Goal: Task Accomplishment & Management: Use online tool/utility

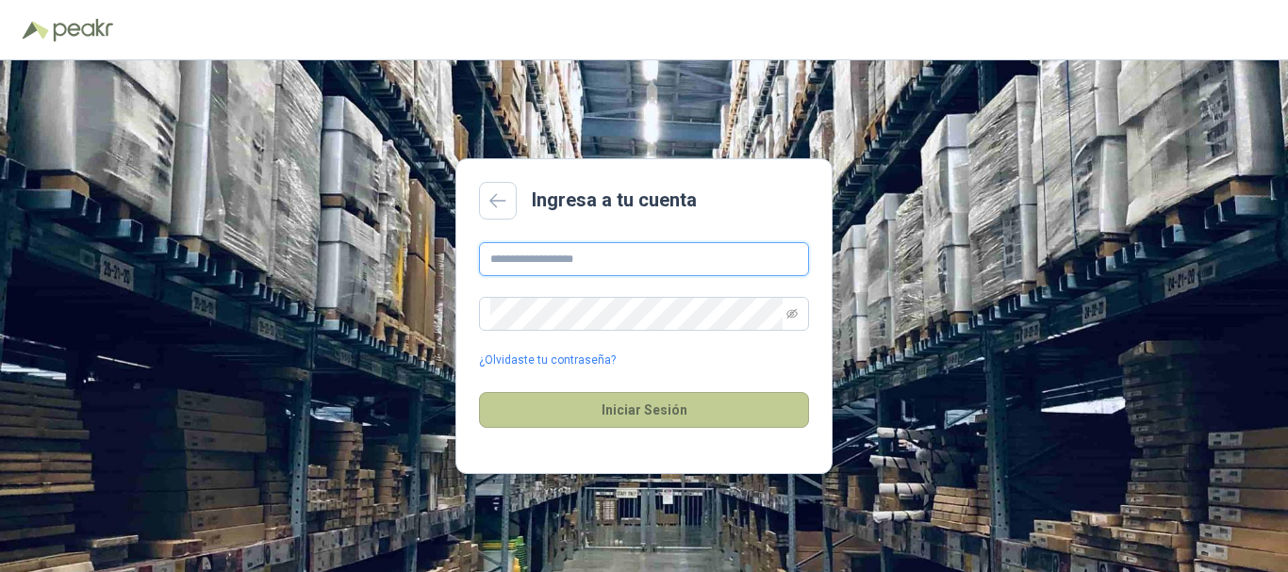
type input "**********"
click at [671, 407] on button "Iniciar Sesión" at bounding box center [644, 410] width 330 height 36
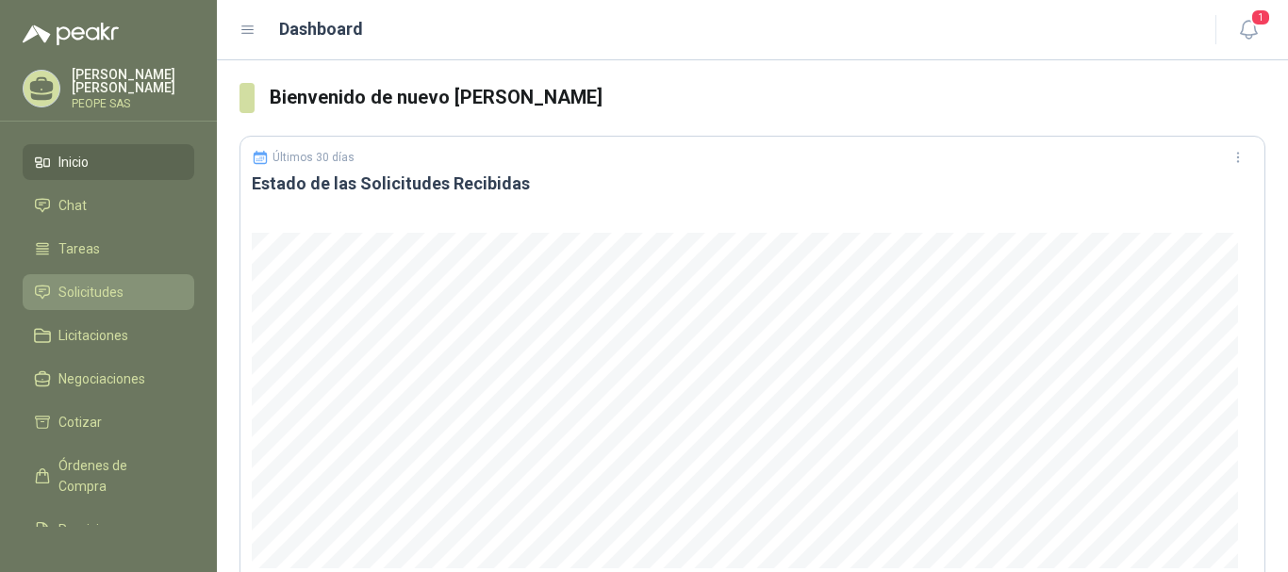
click at [98, 291] on span "Solicitudes" at bounding box center [90, 292] width 65 height 21
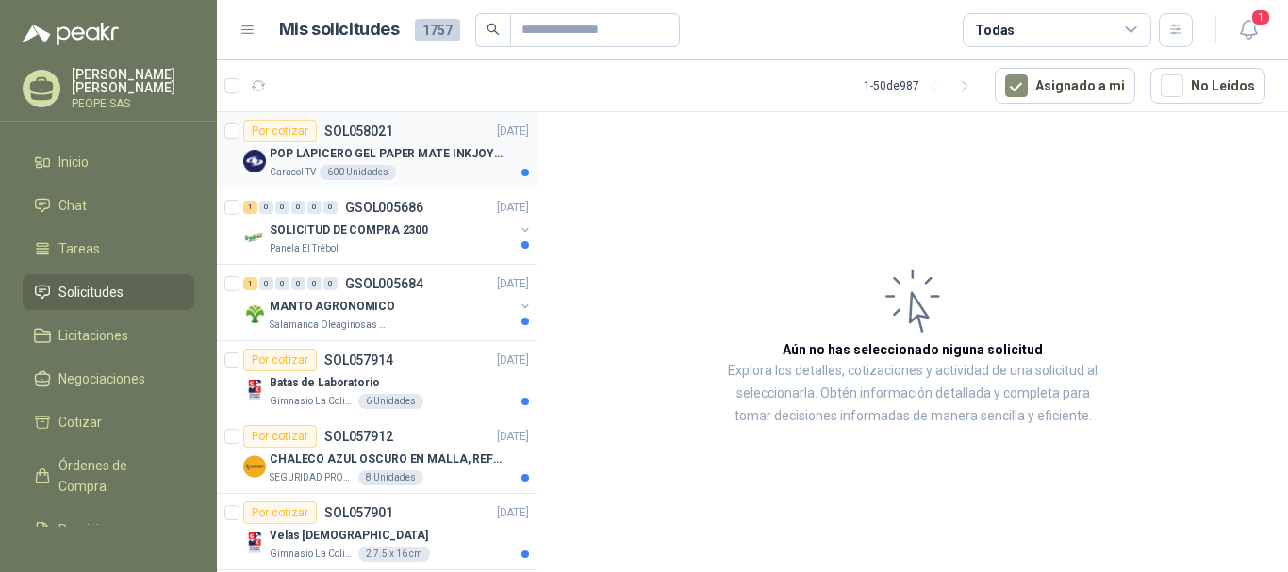
click at [374, 148] on p "POP LAPICERO GEL PAPER MATE INKJOY 0.7 (Revisar el adjunto)" at bounding box center [387, 154] width 235 height 18
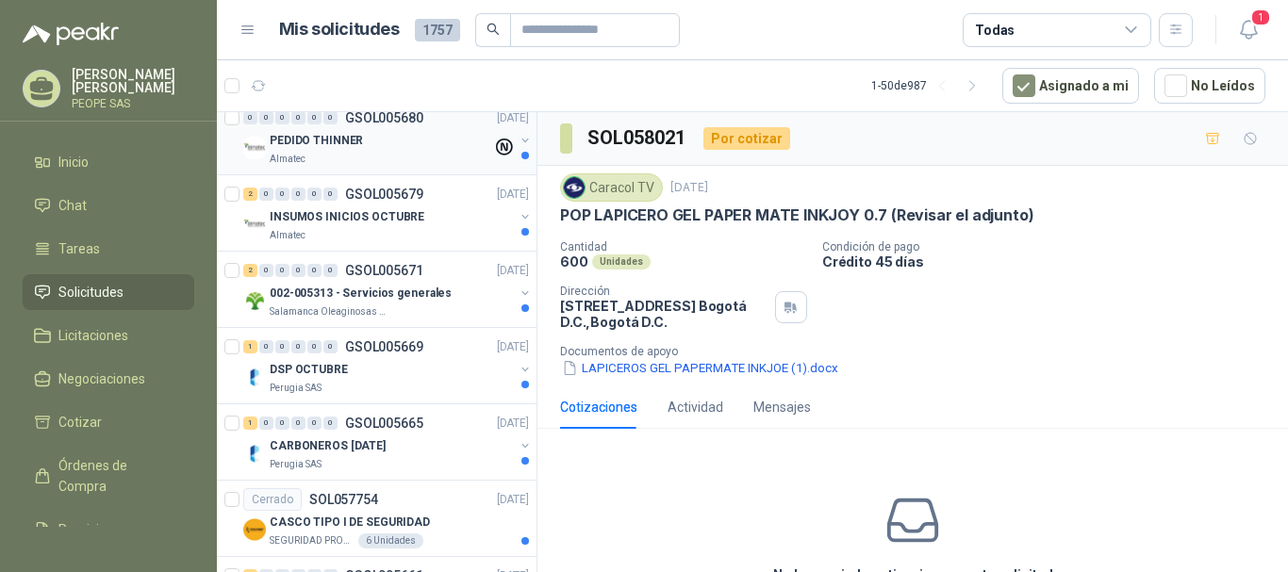
scroll to position [189, 0]
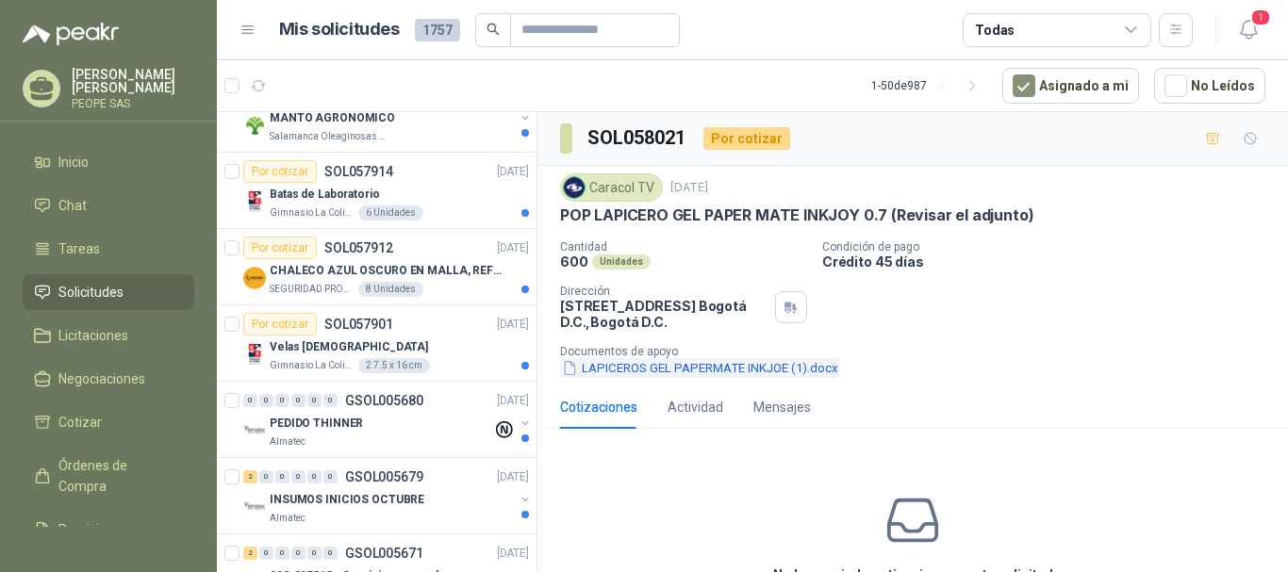
click at [718, 363] on button "LAPICEROS GEL PAPERMATE INKJOE (1).docx" at bounding box center [700, 368] width 280 height 20
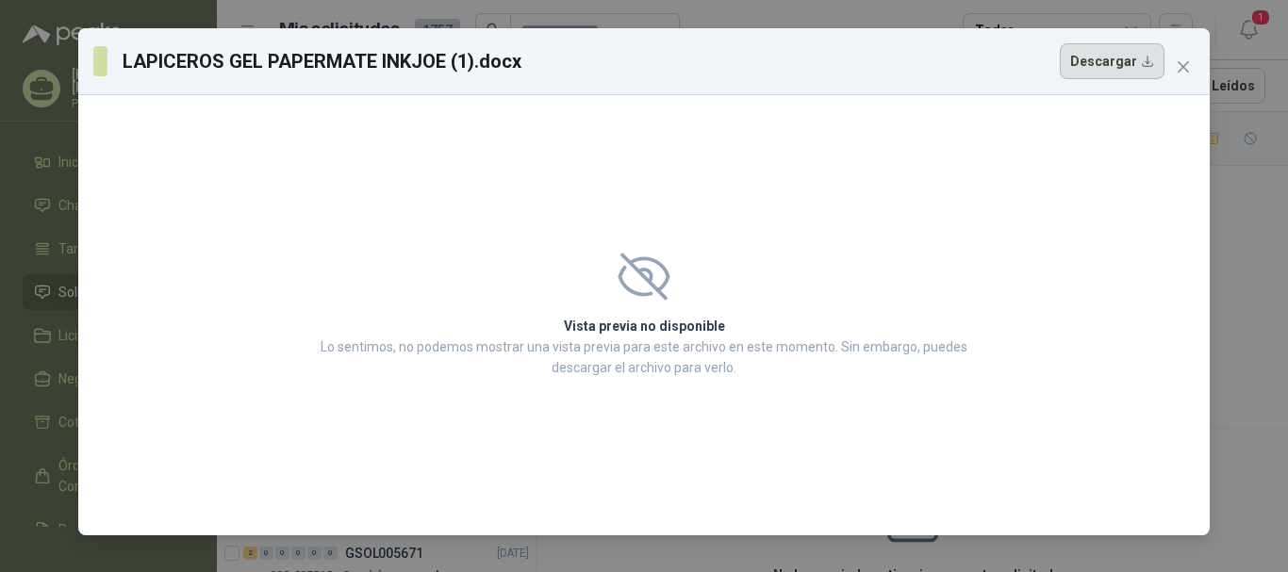
click at [1103, 59] on button "Descargar" at bounding box center [1112, 61] width 105 height 36
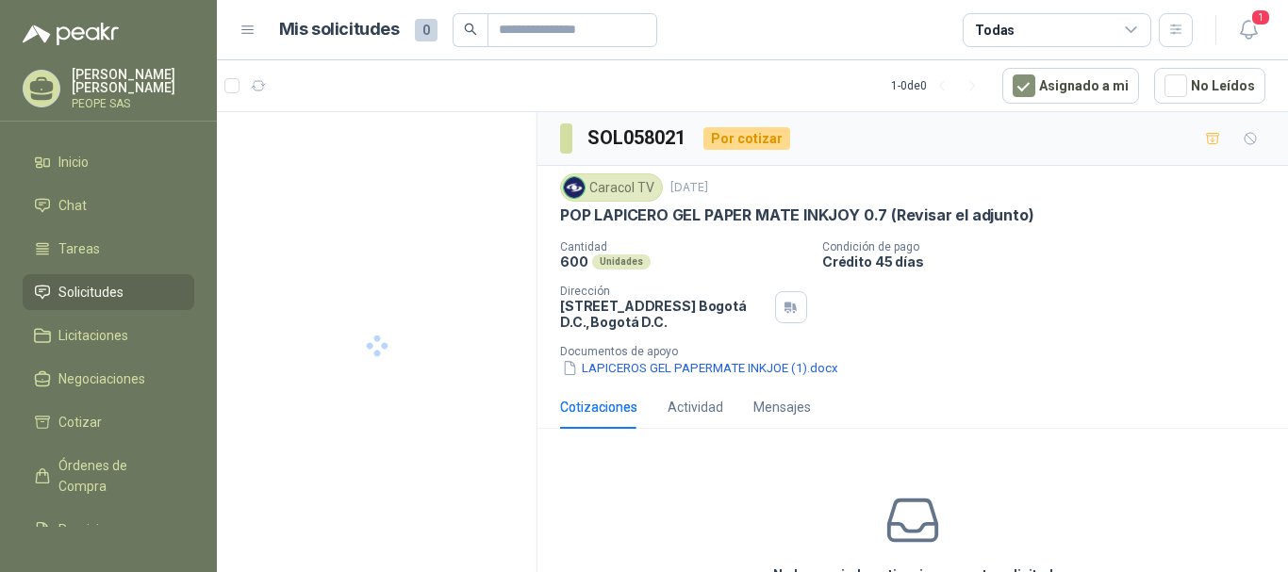
click at [810, 505] on div "No has enviado cotizaciones a esta solicitud Cotizar" at bounding box center [912, 564] width 750 height 240
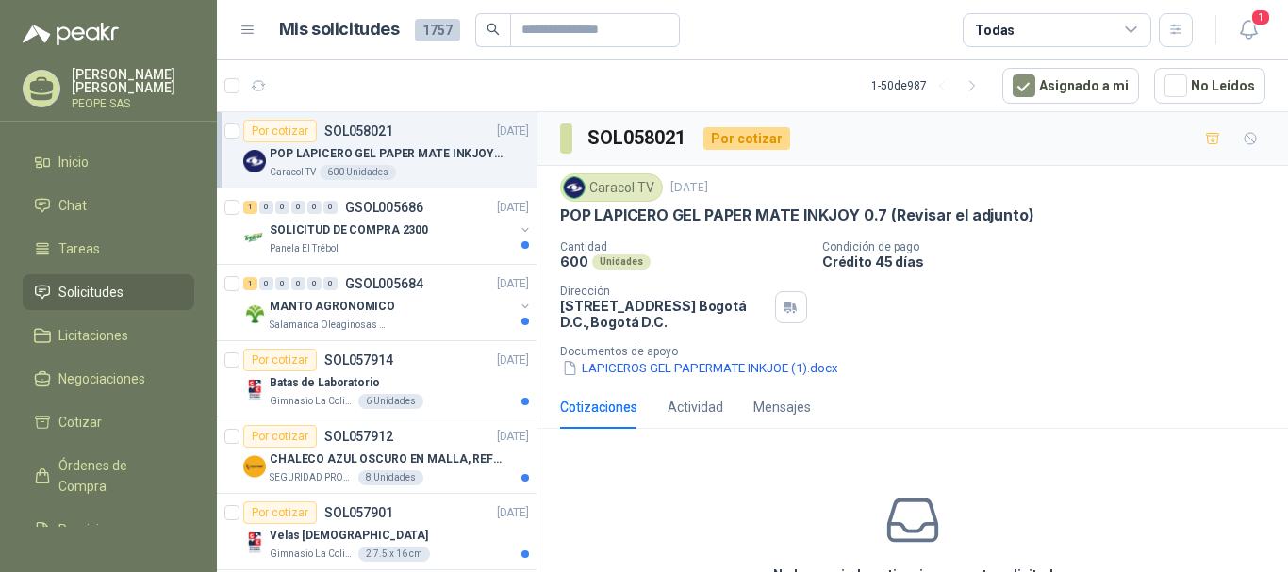
click at [93, 287] on span "Solicitudes" at bounding box center [90, 292] width 65 height 21
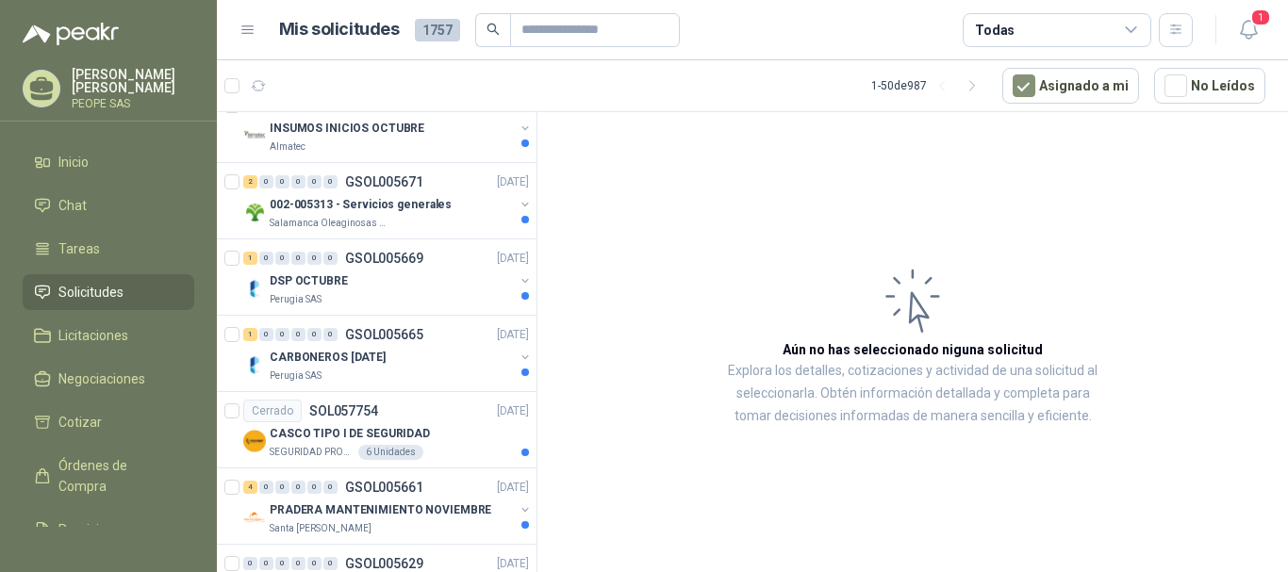
scroll to position [471, 0]
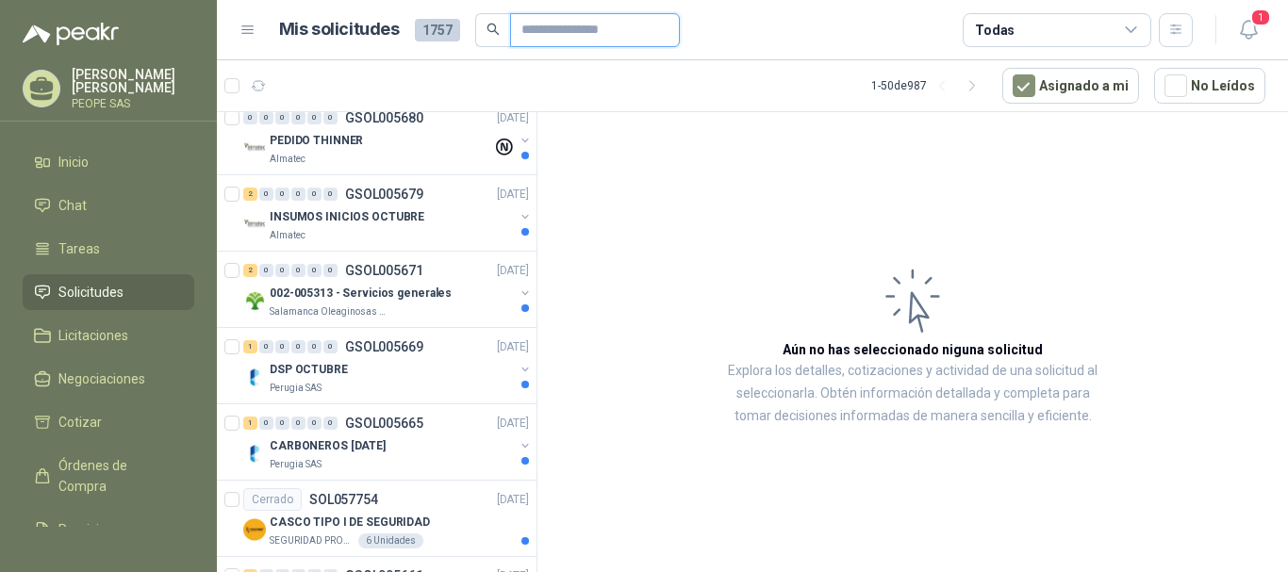
click at [573, 28] on input "text" at bounding box center [587, 30] width 132 height 32
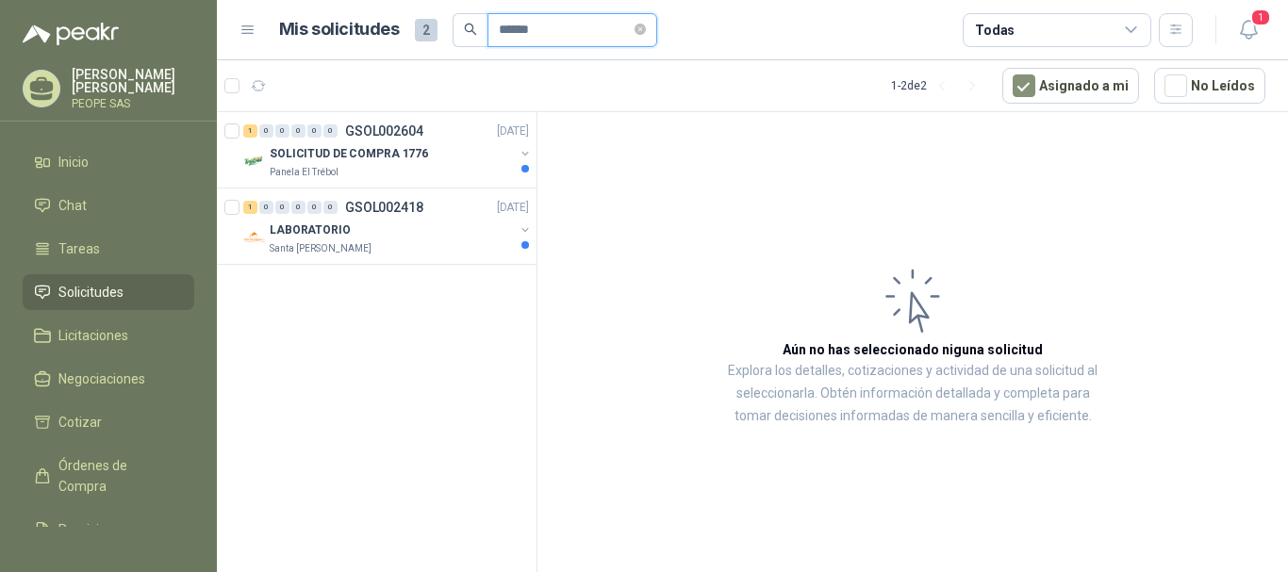
scroll to position [0, 0]
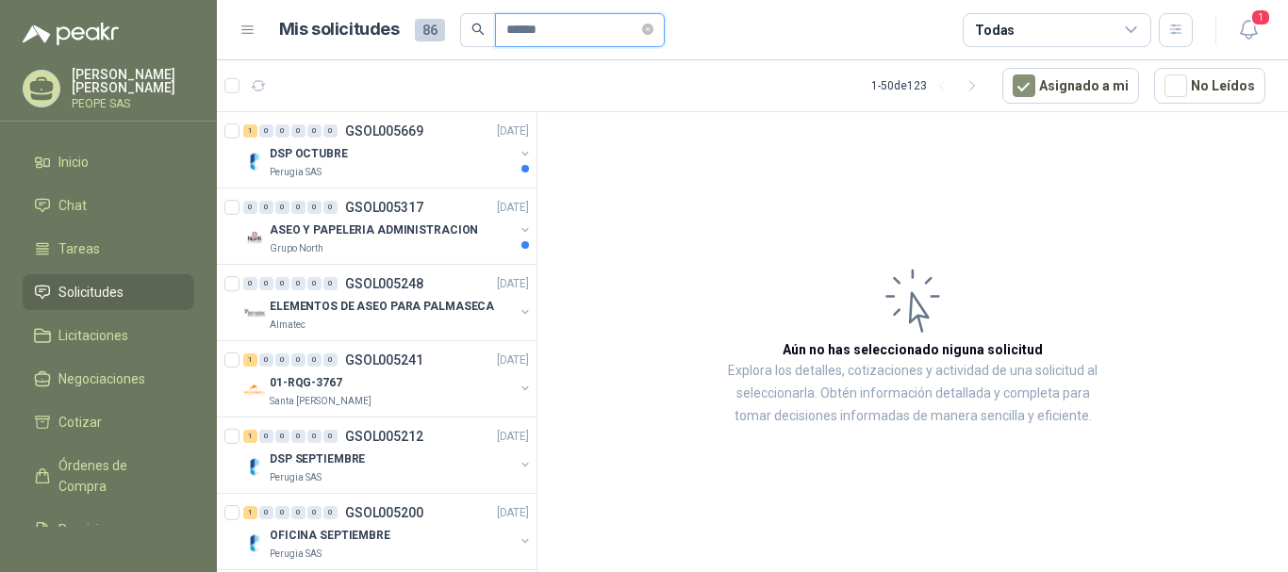
type input "******"
